Goal: Transaction & Acquisition: Purchase product/service

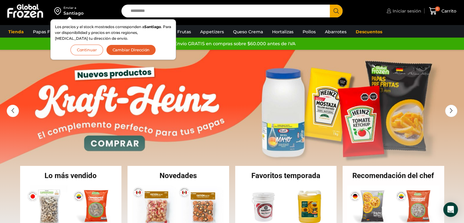
click at [397, 12] on span "Iniciar sesión" at bounding box center [406, 11] width 30 height 6
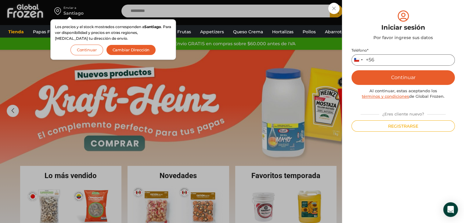
click at [393, 60] on input "Teléfono *" at bounding box center [403, 59] width 103 height 11
type input "*********"
click at [400, 82] on button "Continuar" at bounding box center [403, 77] width 103 height 15
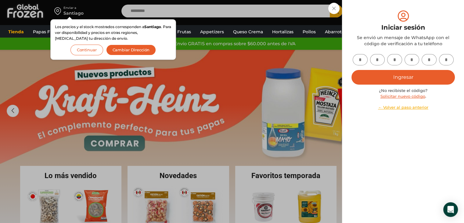
click at [361, 61] on input "text" at bounding box center [360, 59] width 15 height 11
type input "*"
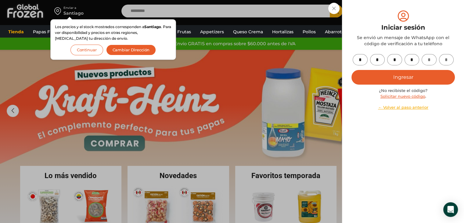
type input "*"
click at [407, 82] on button "Ingresar" at bounding box center [403, 77] width 103 height 15
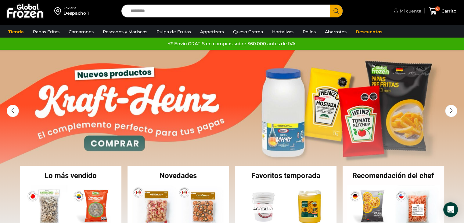
click at [407, 13] on span "Mi cuenta" at bounding box center [409, 11] width 23 height 6
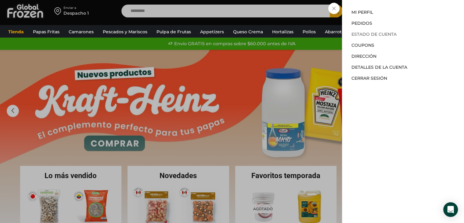
click at [380, 35] on link "Estado de Cuenta" at bounding box center [374, 33] width 45 height 5
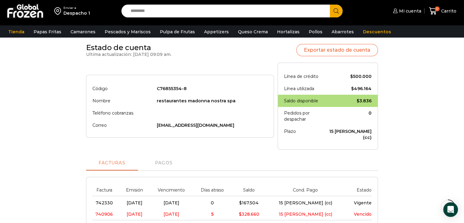
scroll to position [61, 0]
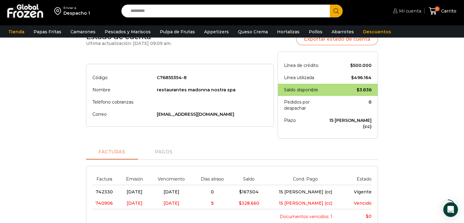
click at [412, 12] on span "Mi cuenta" at bounding box center [410, 11] width 24 height 6
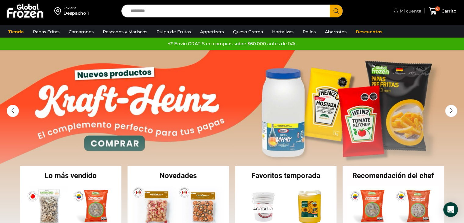
click at [404, 11] on span "Mi cuenta" at bounding box center [409, 11] width 23 height 6
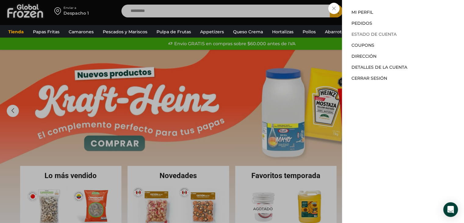
click at [389, 33] on link "Estado de Cuenta" at bounding box center [374, 33] width 45 height 5
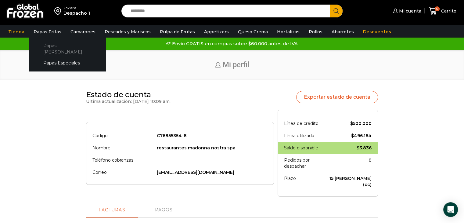
click at [53, 43] on link "Papas [PERSON_NAME]" at bounding box center [67, 48] width 65 height 17
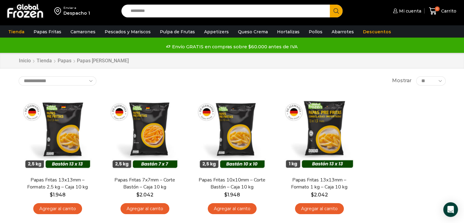
scroll to position [31, 0]
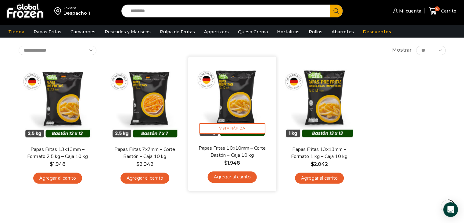
click at [224, 177] on link "Agregar al carrito" at bounding box center [232, 176] width 49 height 11
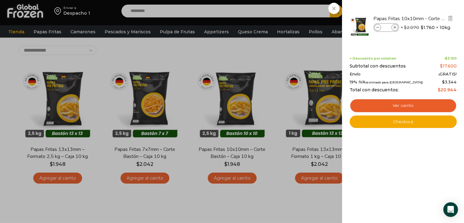
click at [393, 27] on icon at bounding box center [394, 27] width 3 height 3
click at [394, 27] on icon at bounding box center [394, 27] width 3 height 3
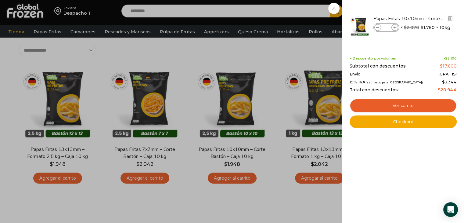
click at [394, 27] on icon at bounding box center [394, 27] width 3 height 3
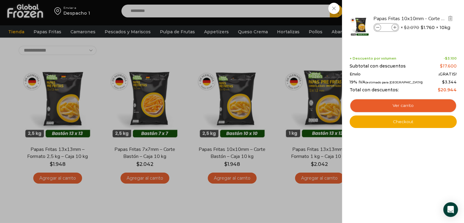
click at [394, 27] on icon at bounding box center [394, 27] width 3 height 3
type input "**"
click at [378, 28] on icon at bounding box center [377, 27] width 3 height 3
type input "**"
click at [428, 18] on div "11 Carrito 11 11 Shopping Cart" at bounding box center [443, 11] width 31 height 14
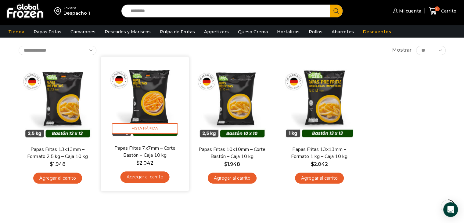
click at [144, 179] on link "Agregar al carrito" at bounding box center [144, 176] width 49 height 11
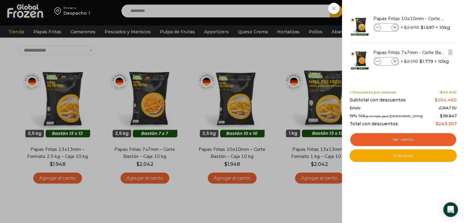
click at [377, 62] on icon at bounding box center [377, 61] width 3 height 3
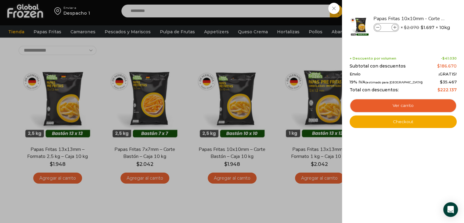
click at [428, 18] on div "11 Carrito 11 11 Shopping Cart" at bounding box center [443, 11] width 31 height 14
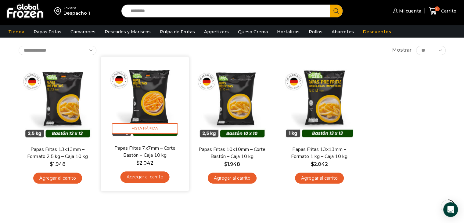
click at [145, 179] on link "Agregar al carrito" at bounding box center [144, 176] width 49 height 11
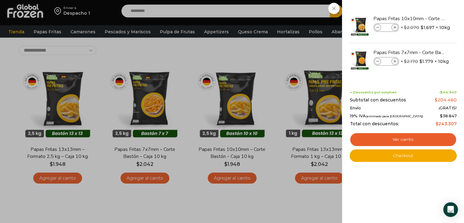
click at [428, 18] on div "12 Carrito 12 12 Shopping Cart" at bounding box center [443, 11] width 31 height 14
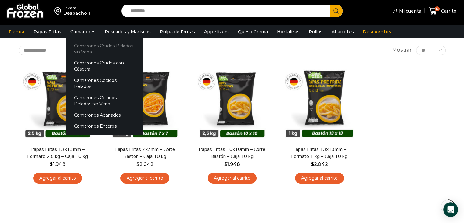
click at [89, 45] on link "Camarones Crudos Pelados sin Vena" at bounding box center [104, 48] width 77 height 17
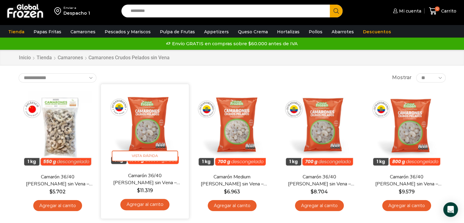
click at [135, 203] on link "Agregar al carrito" at bounding box center [144, 204] width 49 height 11
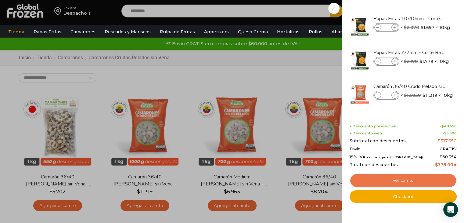
click at [398, 179] on link "Ver carrito" at bounding box center [403, 180] width 107 height 14
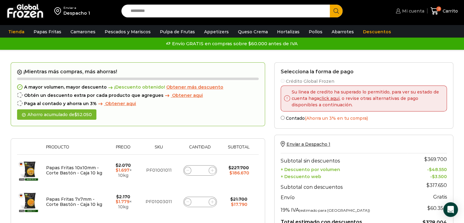
click at [418, 13] on span "Mi cuenta" at bounding box center [413, 11] width 24 height 6
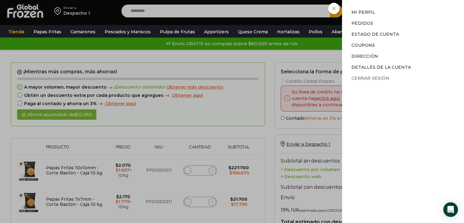
click at [374, 79] on link "Cerrar sesión" at bounding box center [371, 77] width 38 height 5
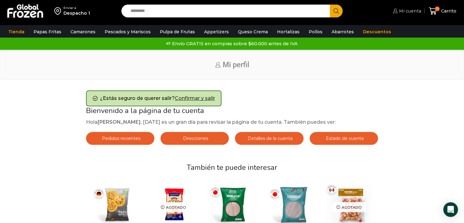
click at [413, 14] on link "Mi cuenta" at bounding box center [407, 11] width 30 height 12
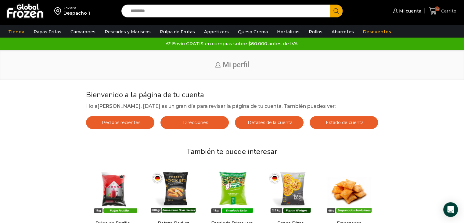
click at [436, 13] on icon at bounding box center [433, 10] width 8 height 7
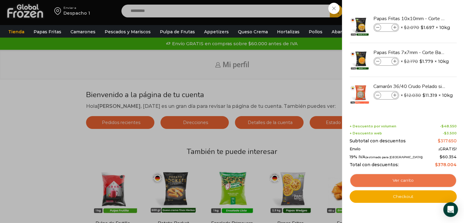
click at [405, 179] on link "Ver carrito" at bounding box center [403, 180] width 107 height 14
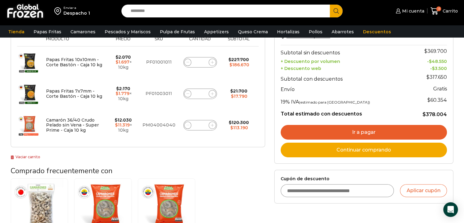
scroll to position [122, 0]
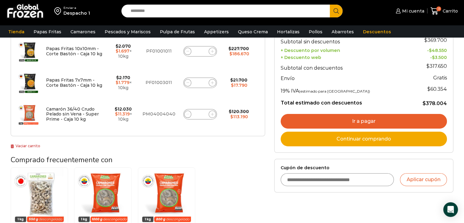
click at [350, 119] on link "Ir a pagar" at bounding box center [364, 121] width 166 height 15
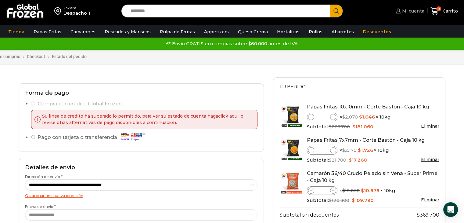
click at [416, 10] on span "Mi cuenta" at bounding box center [413, 11] width 24 height 6
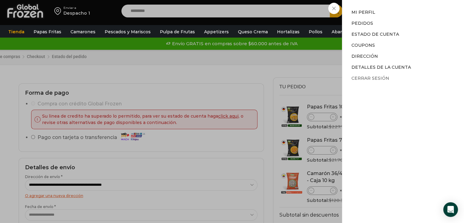
click at [379, 78] on link "Cerrar sesión" at bounding box center [371, 77] width 38 height 5
